Goal: Transaction & Acquisition: Purchase product/service

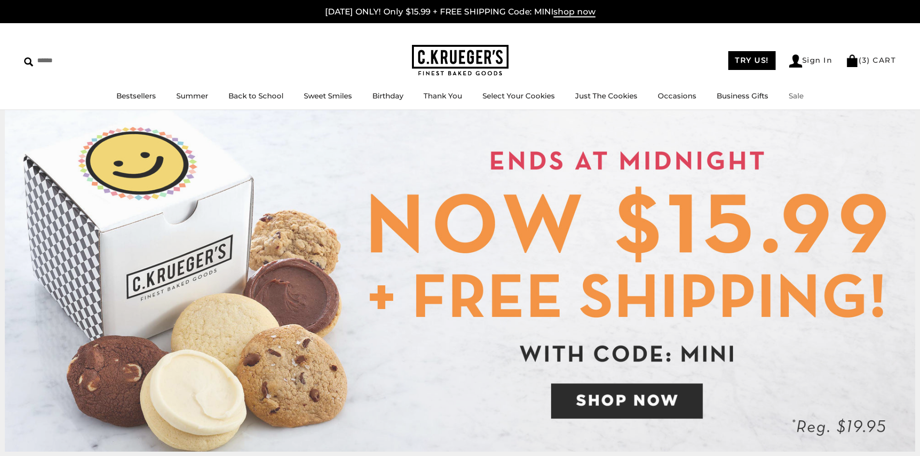
click at [798, 96] on link "Sale" at bounding box center [796, 95] width 15 height 9
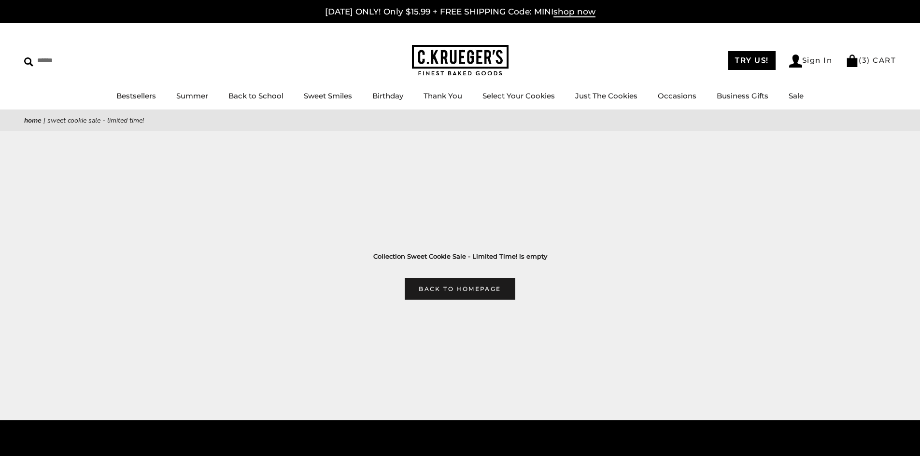
click at [646, 245] on main "Home | Sweet Cookie Sale - Limited Time! Collection Sweet Cookie Sale - Limited…" at bounding box center [460, 205] width 920 height 190
click at [133, 94] on link "Bestsellers" at bounding box center [136, 95] width 40 height 9
